Goal: Find specific fact

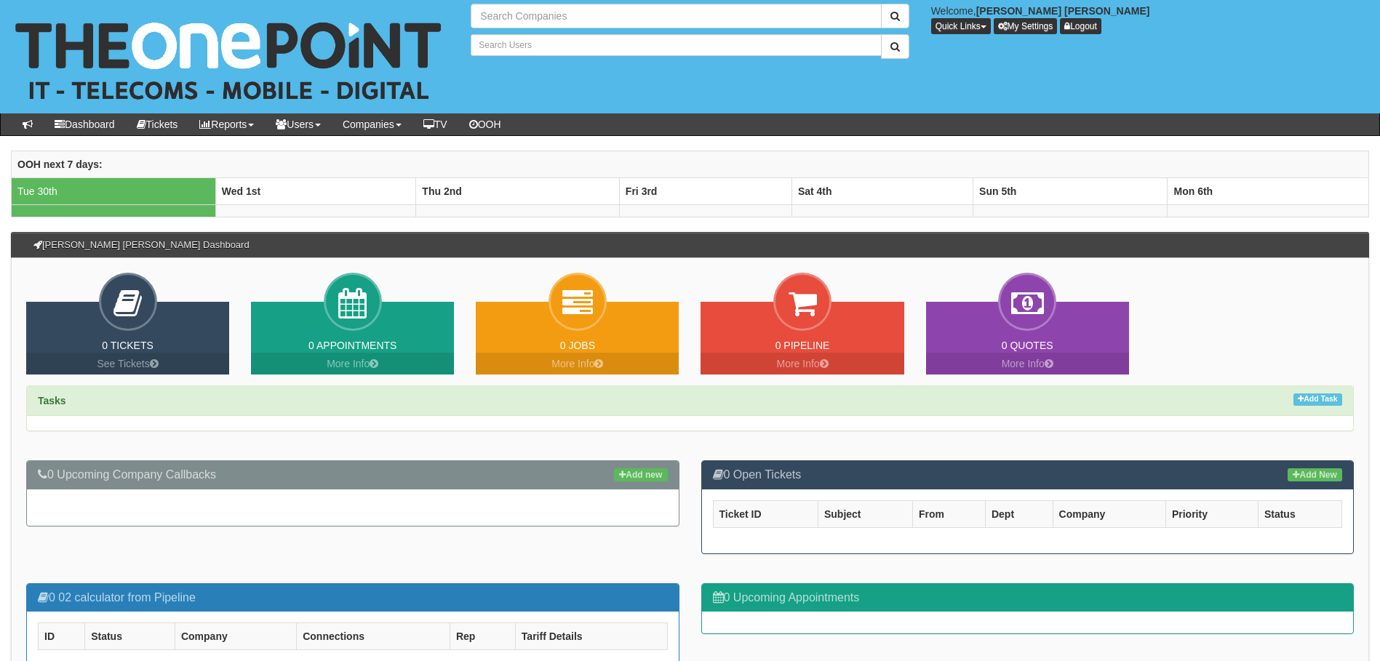
type input "Search Companies"
type input "Search Users"
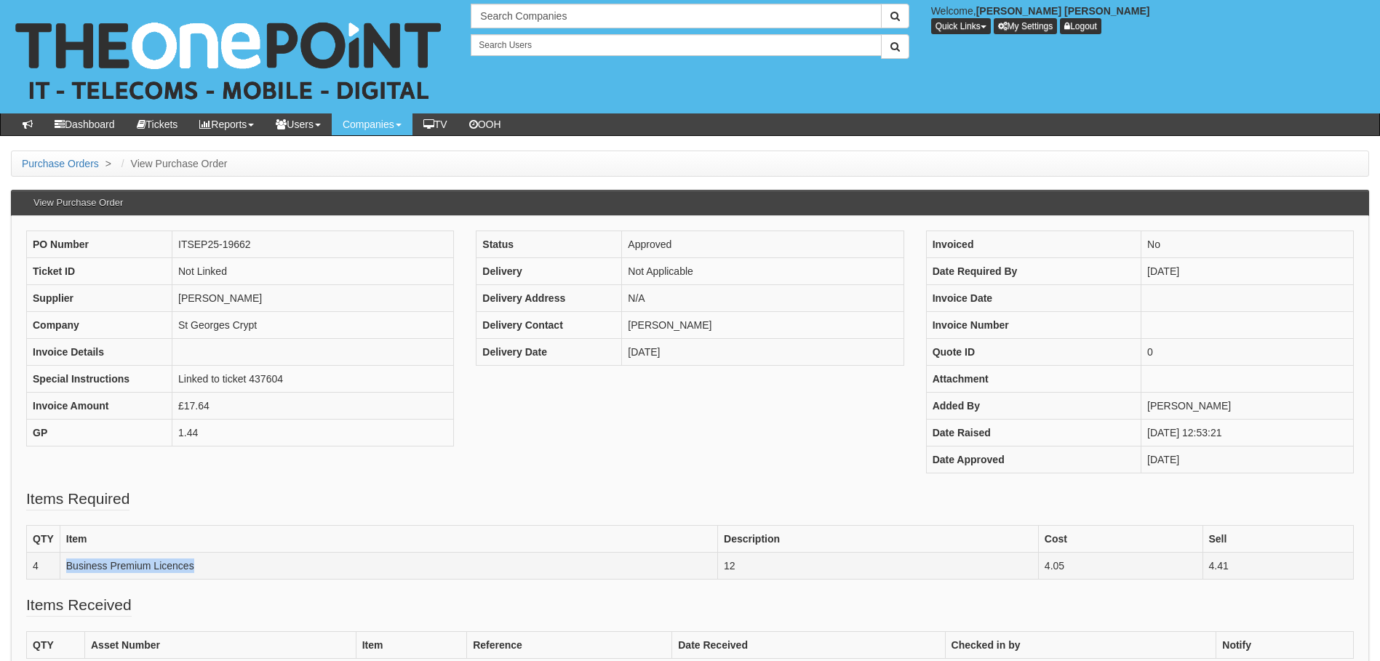
drag, startPoint x: 208, startPoint y: 571, endPoint x: 67, endPoint y: 570, distance: 141.1
click at [67, 570] on td "Business Premium Licences" at bounding box center [389, 566] width 658 height 27
copy td "Business Premium Licences"
